Goal: Answer question/provide support: Share knowledge or assist other users

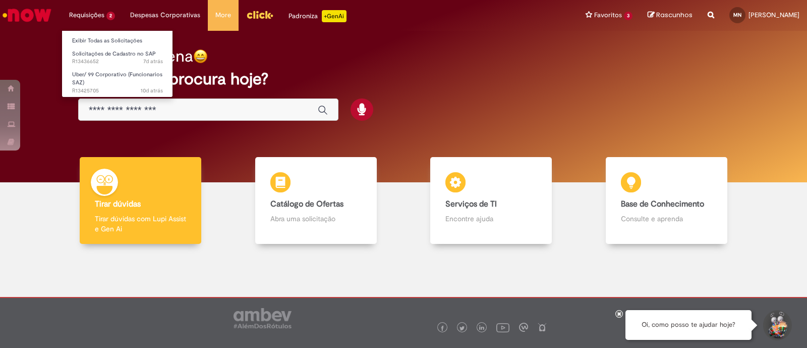
click at [80, 13] on li "Requisições 2 Exibir Todas as Solicitações Solicitações de Cadastro no SAP 7d a…" at bounding box center [92, 15] width 61 height 30
click at [86, 56] on span "Solicitações de Cadastro no SAP" at bounding box center [114, 54] width 84 height 8
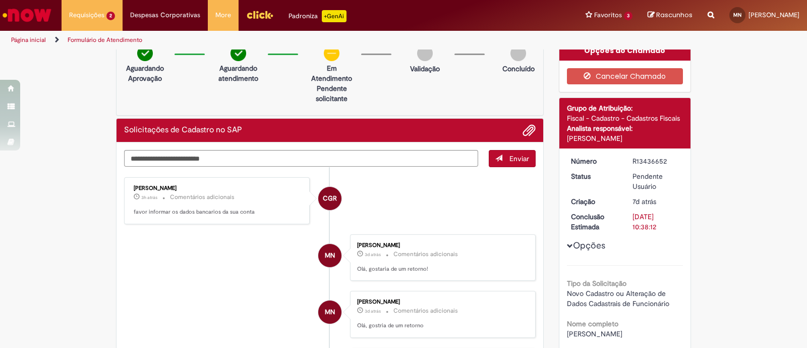
scroll to position [8, 0]
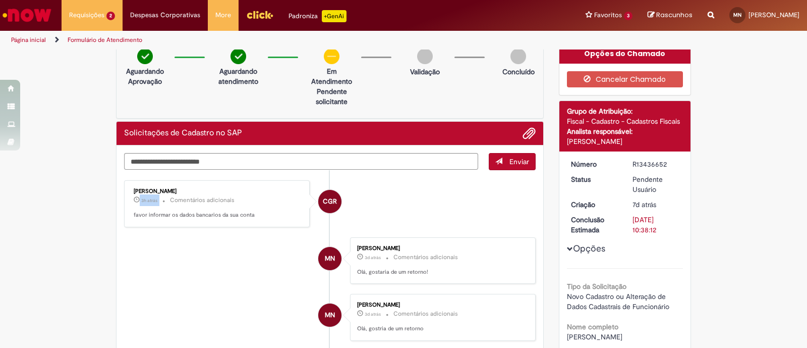
drag, startPoint x: 134, startPoint y: 200, endPoint x: 156, endPoint y: 195, distance: 23.3
click at [156, 195] on p "3h atrás 3 horas atrás [DATE] 08:24:52 Comentários adicionais" at bounding box center [218, 200] width 168 height 12
click at [192, 243] on li "MN [PERSON_NAME] 3d atrás 3 dias atrás Comentários adicionais Olá, gostaria de …" at bounding box center [330, 260] width 412 height 47
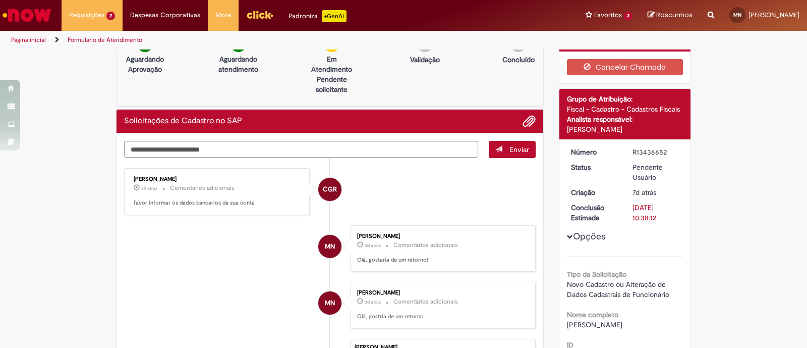
scroll to position [0, 0]
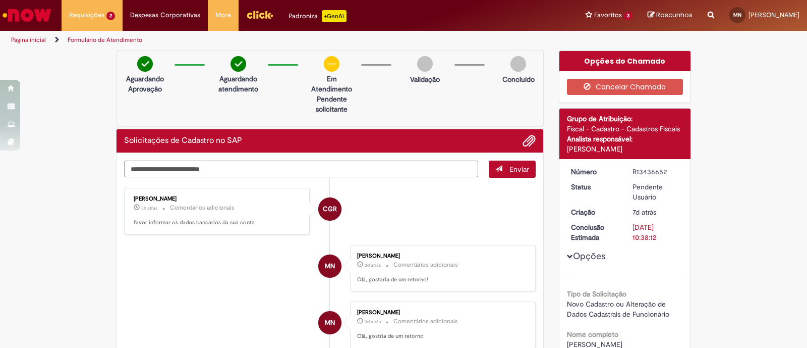
click at [232, 168] on textarea "Digite sua mensagem aqui..." at bounding box center [301, 168] width 354 height 17
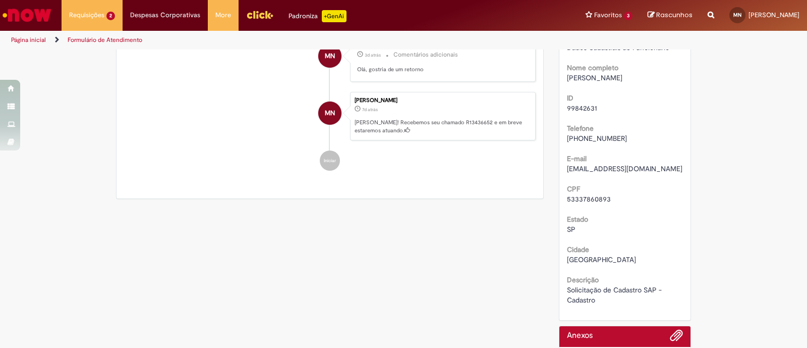
scroll to position [11, 0]
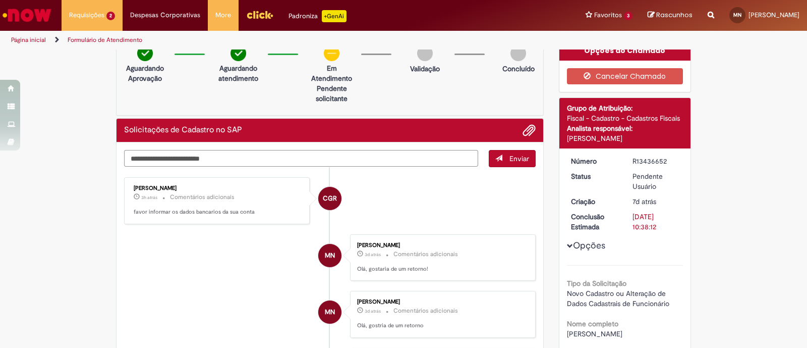
click at [409, 160] on textarea "Digite sua mensagem aqui..." at bounding box center [301, 158] width 354 height 17
click at [412, 155] on textarea "Digite sua mensagem aqui..." at bounding box center [301, 158] width 354 height 17
paste textarea "**********"
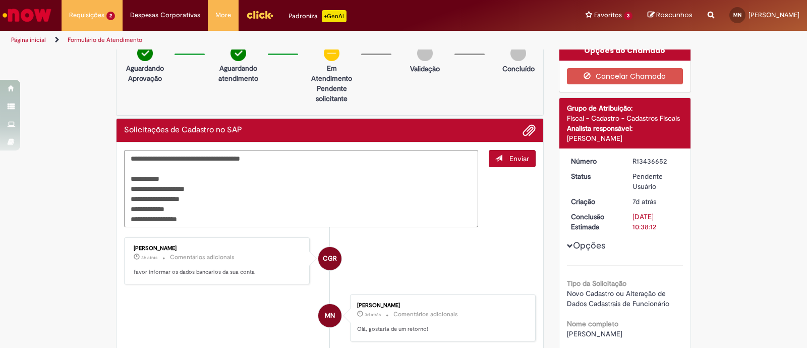
click at [257, 152] on textarea "**********" at bounding box center [301, 189] width 354 height 78
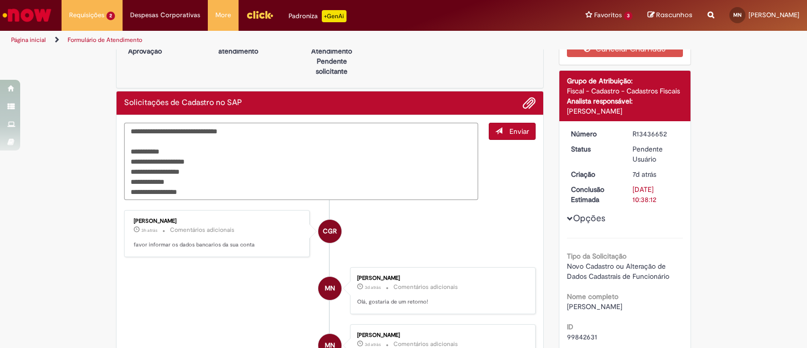
scroll to position [63, 0]
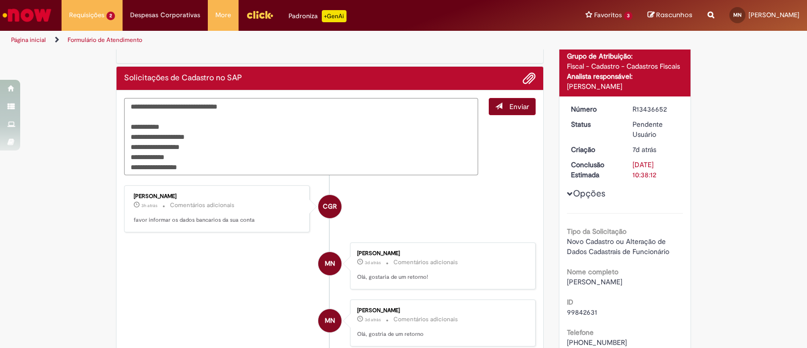
type textarea "**********"
click at [495, 107] on span "submit" at bounding box center [498, 105] width 7 height 7
